Goal: Navigation & Orientation: Find specific page/section

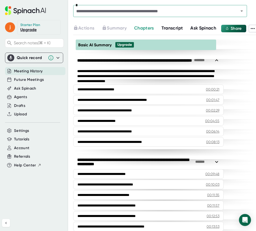
scroll to position [188, 0]
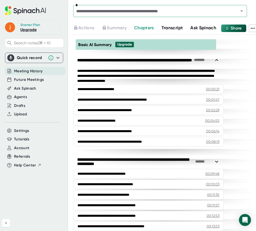
click at [168, 29] on span "Transcript" at bounding box center [172, 28] width 22 height 6
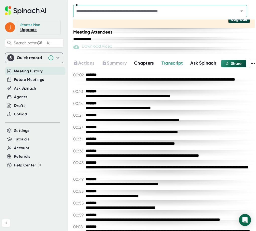
scroll to position [152, 0]
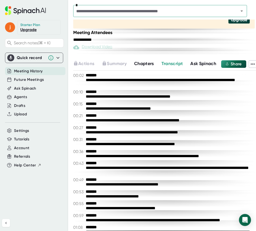
click at [145, 64] on span "Chapters" at bounding box center [144, 64] width 20 height 6
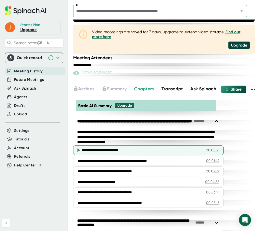
scroll to position [129, 0]
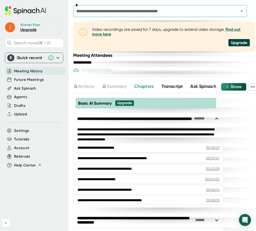
click at [175, 88] on span "Transcript" at bounding box center [172, 87] width 22 height 6
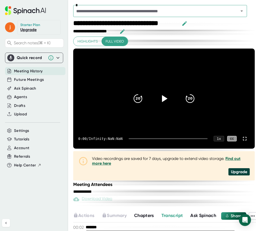
click at [143, 218] on span "Chapters" at bounding box center [144, 216] width 20 height 6
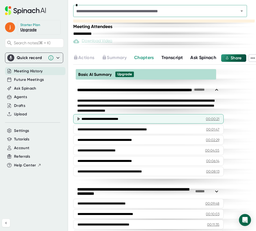
scroll to position [153, 0]
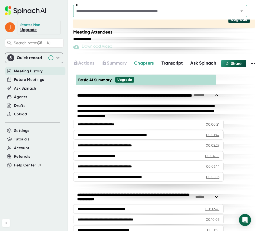
click at [171, 61] on span "Transcript" at bounding box center [172, 63] width 22 height 6
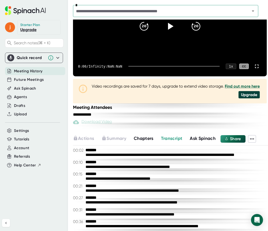
scroll to position [76, 0]
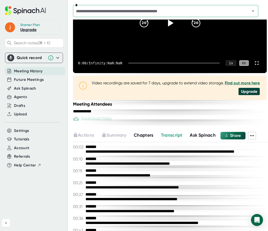
click at [144, 134] on span "Chapters" at bounding box center [144, 135] width 20 height 6
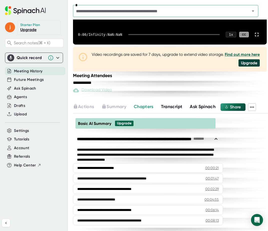
scroll to position [125, 0]
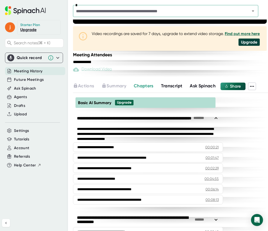
click at [167, 87] on span "Transcript" at bounding box center [172, 86] width 22 height 6
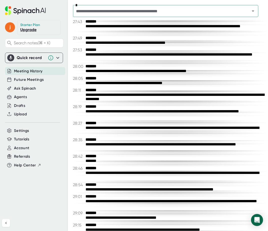
scroll to position [3427, 0]
